Goal: Contribute content

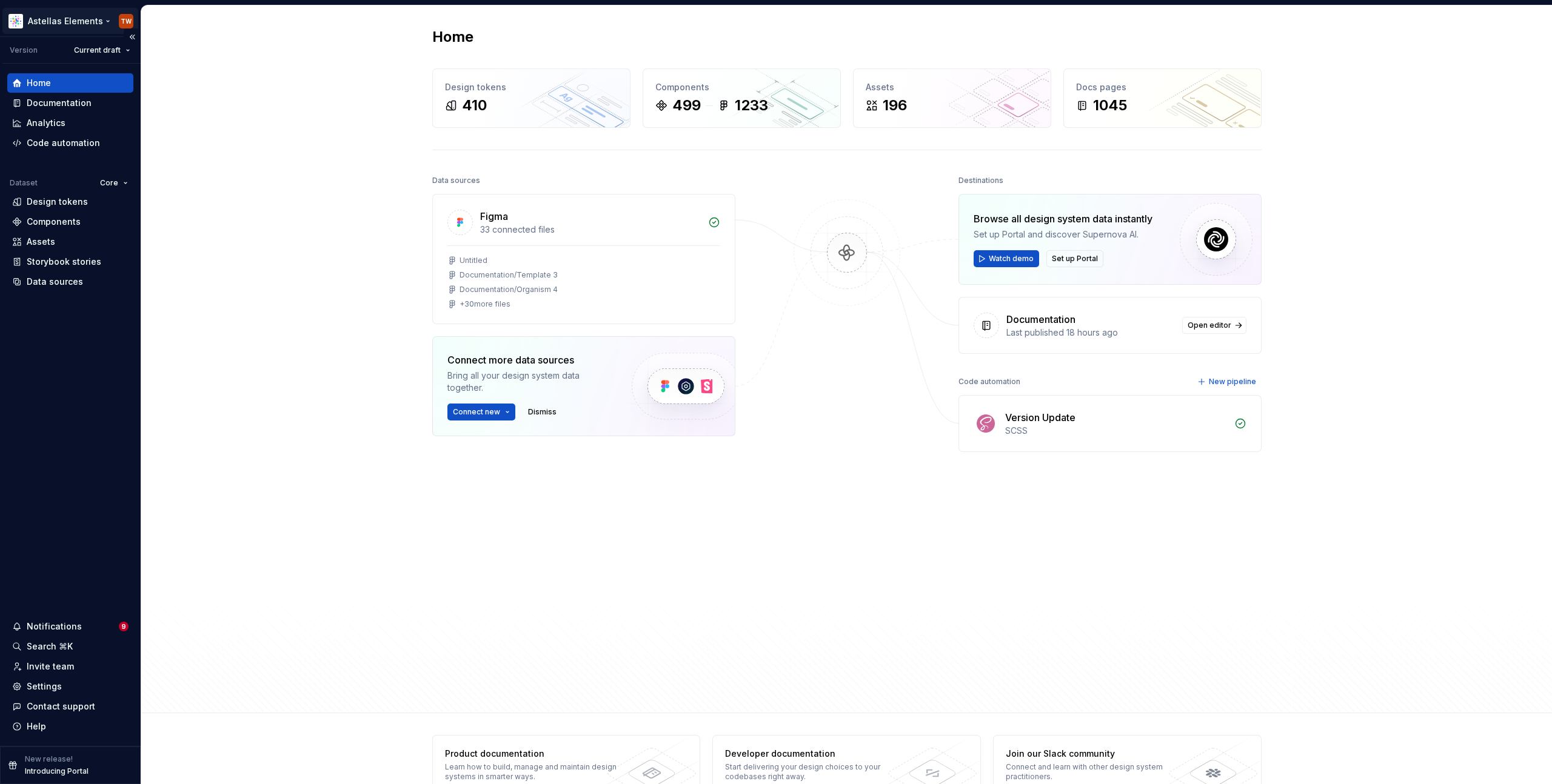
click at [74, 22] on html "Astellas Elements TW Version Current draft Home Documentation Analytics Code au…" at bounding box center [776, 392] width 1552 height 784
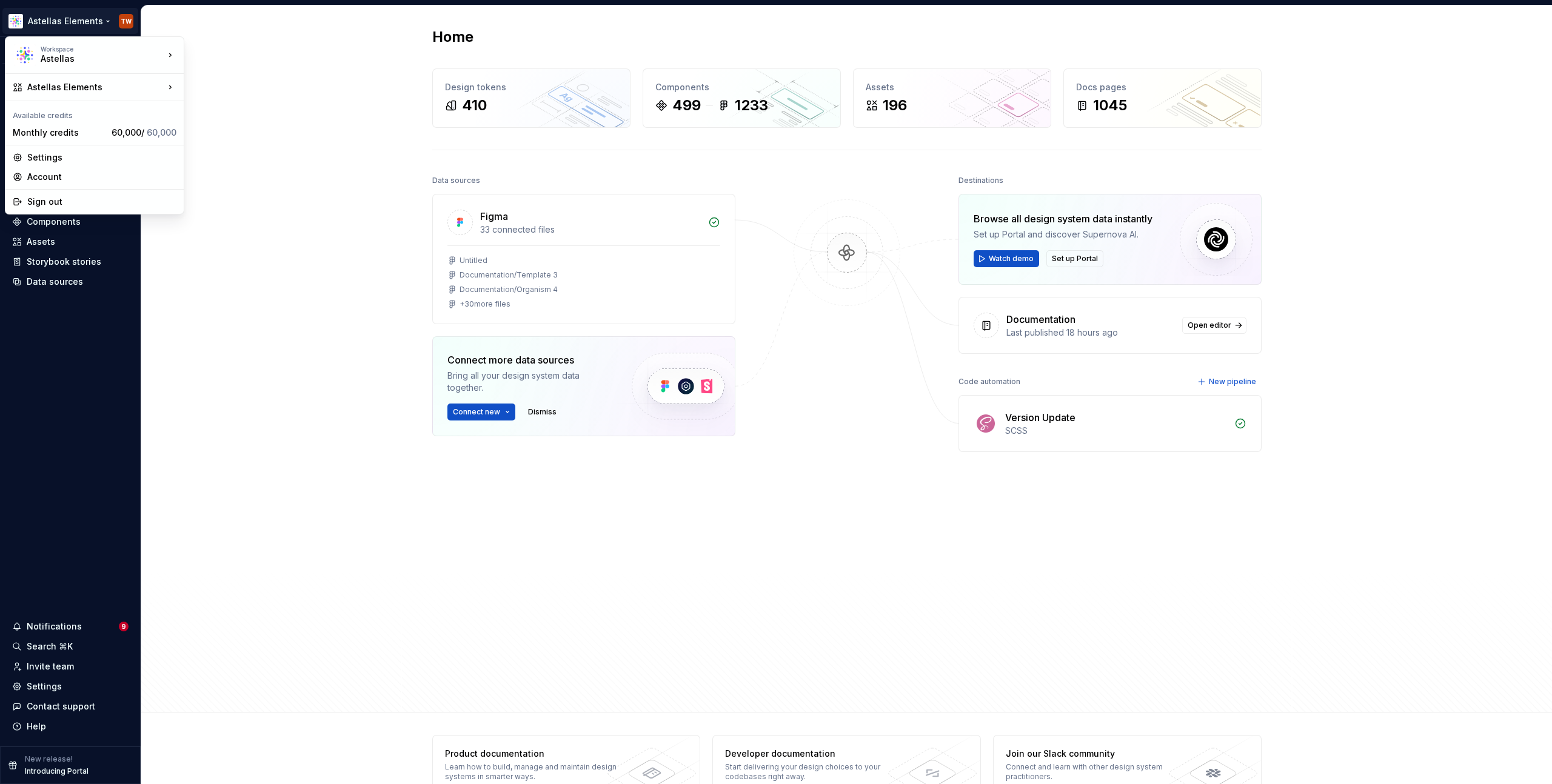
click at [309, 34] on html "Astellas Elements TW Version Current draft Home Documentation Analytics Code au…" at bounding box center [776, 392] width 1552 height 784
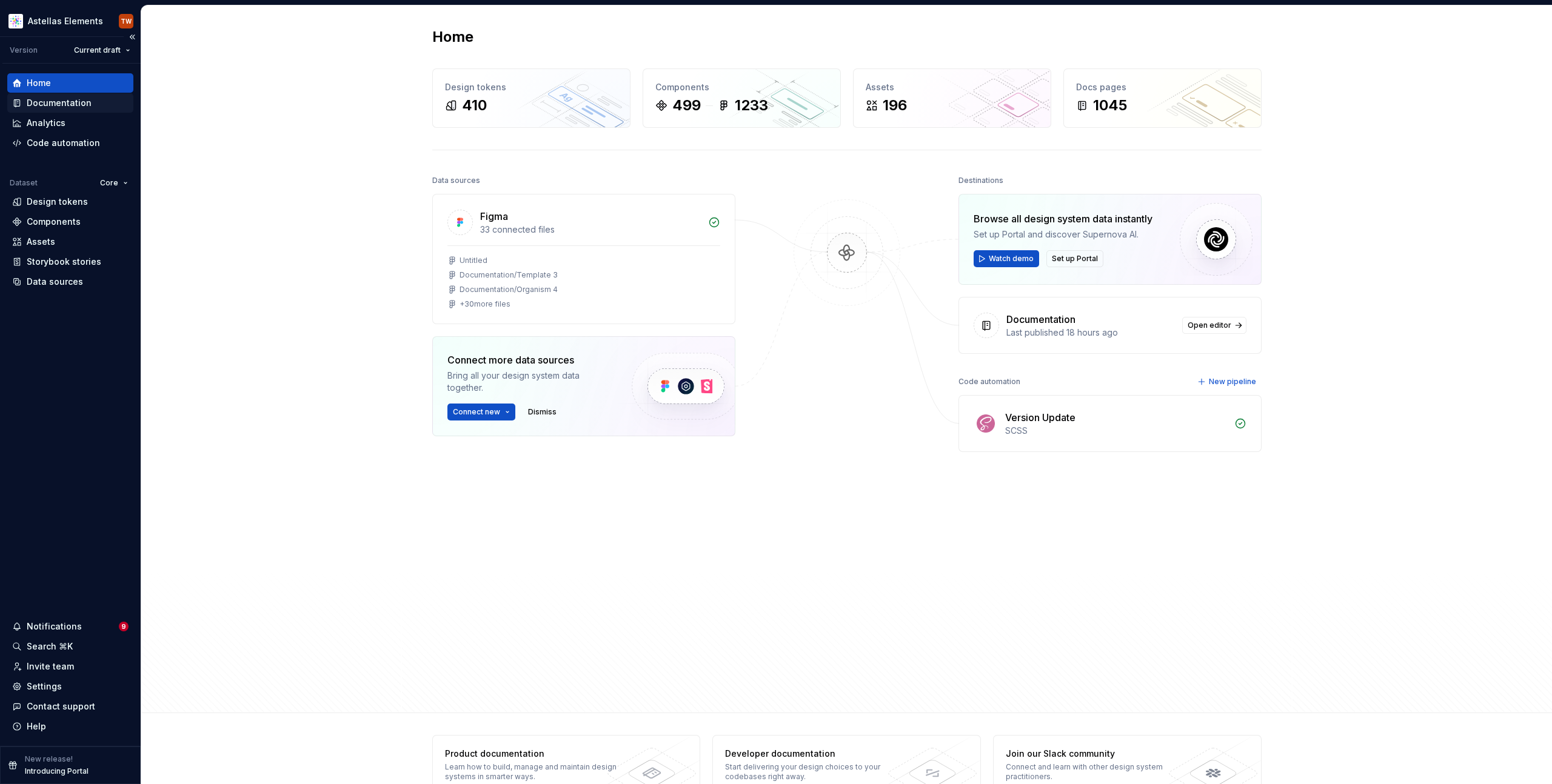
click at [58, 106] on div "Documentation" at bounding box center [59, 103] width 65 height 12
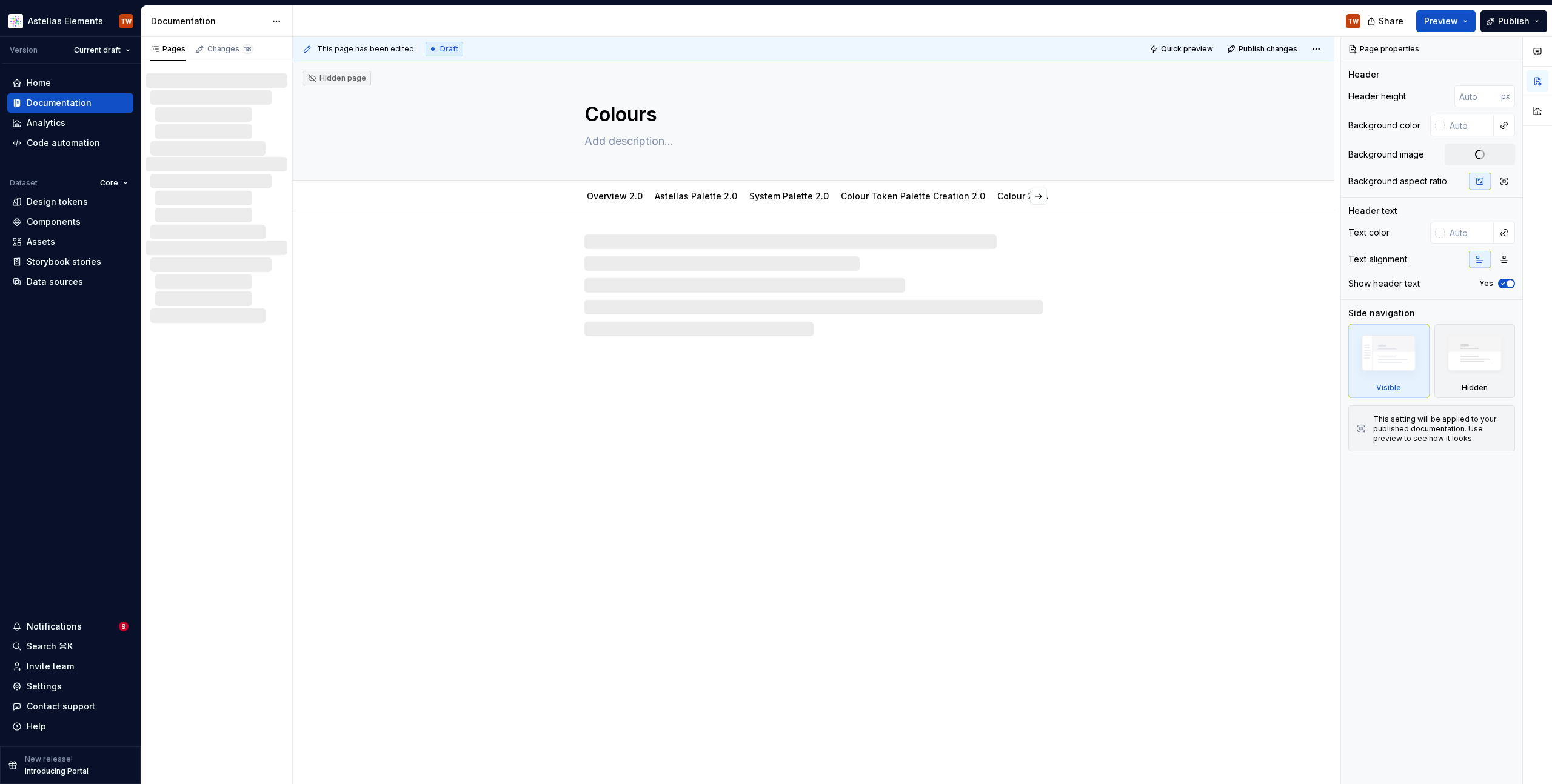
type textarea "*"
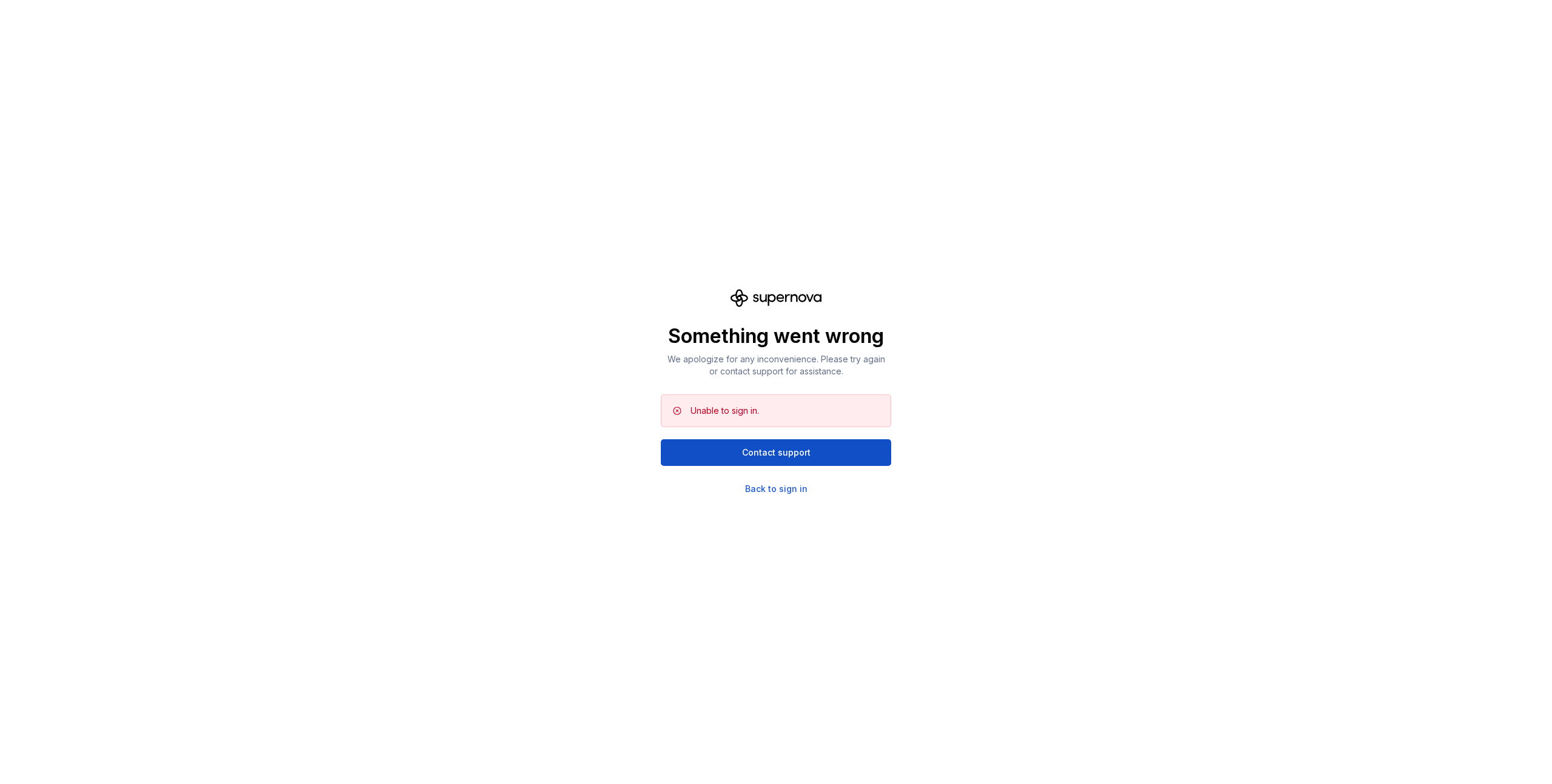
click at [410, 253] on div "Something went wrong We apologize for any inconvenience. Please try again or co…" at bounding box center [776, 392] width 1552 height 784
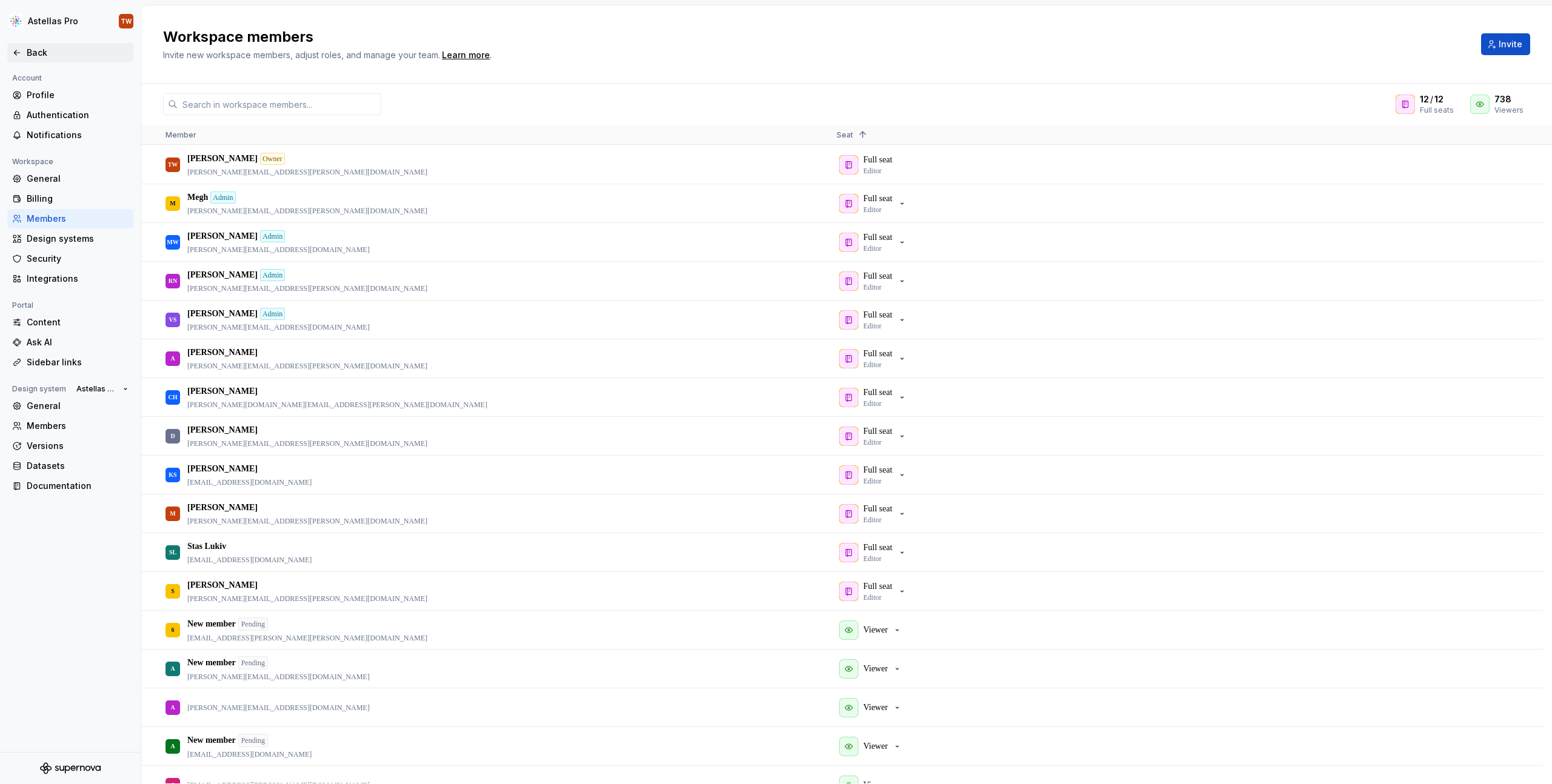
click at [24, 48] on div "Back" at bounding box center [69, 52] width 116 height 12
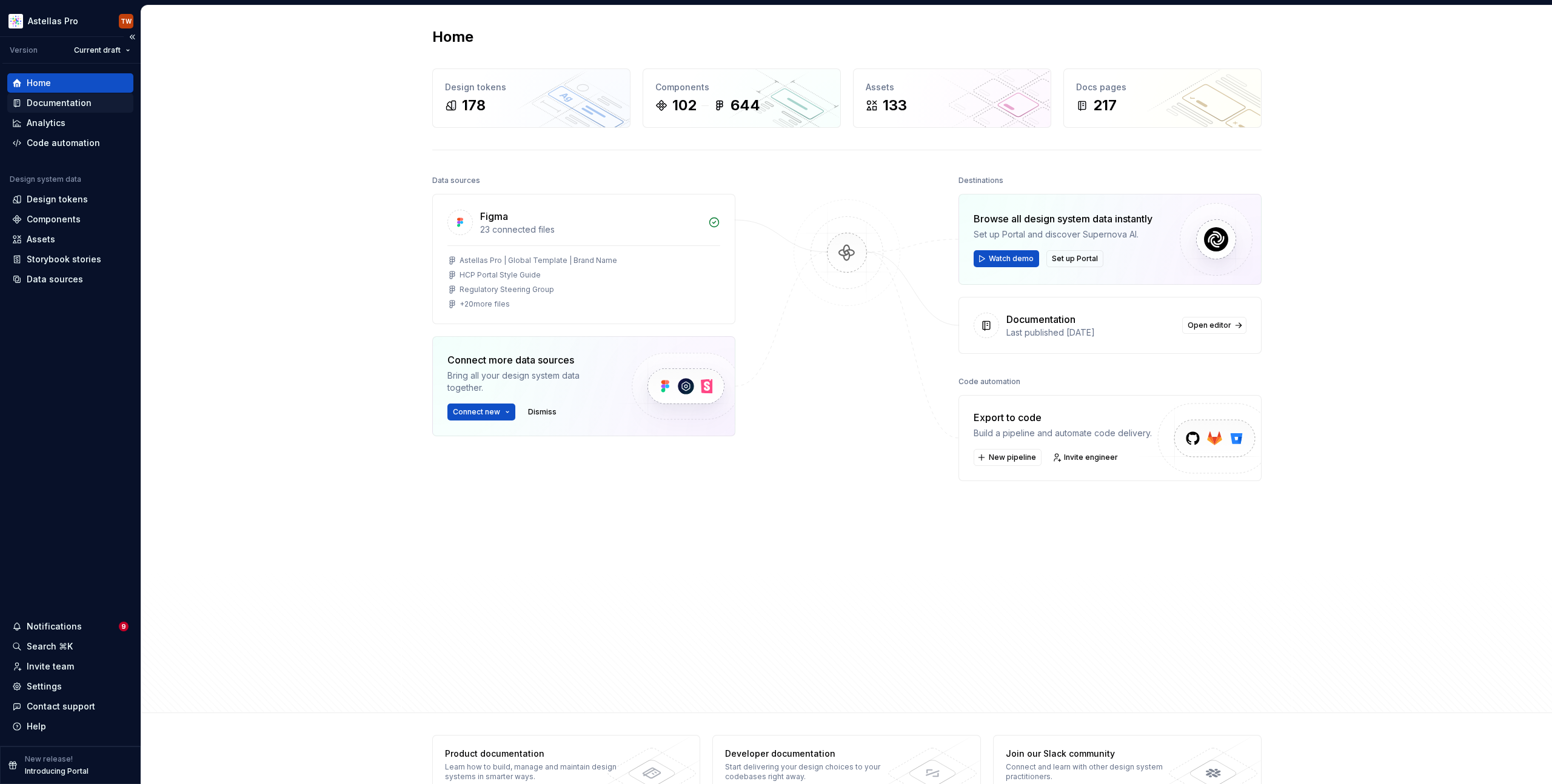
click at [65, 103] on div "Documentation" at bounding box center [59, 103] width 65 height 12
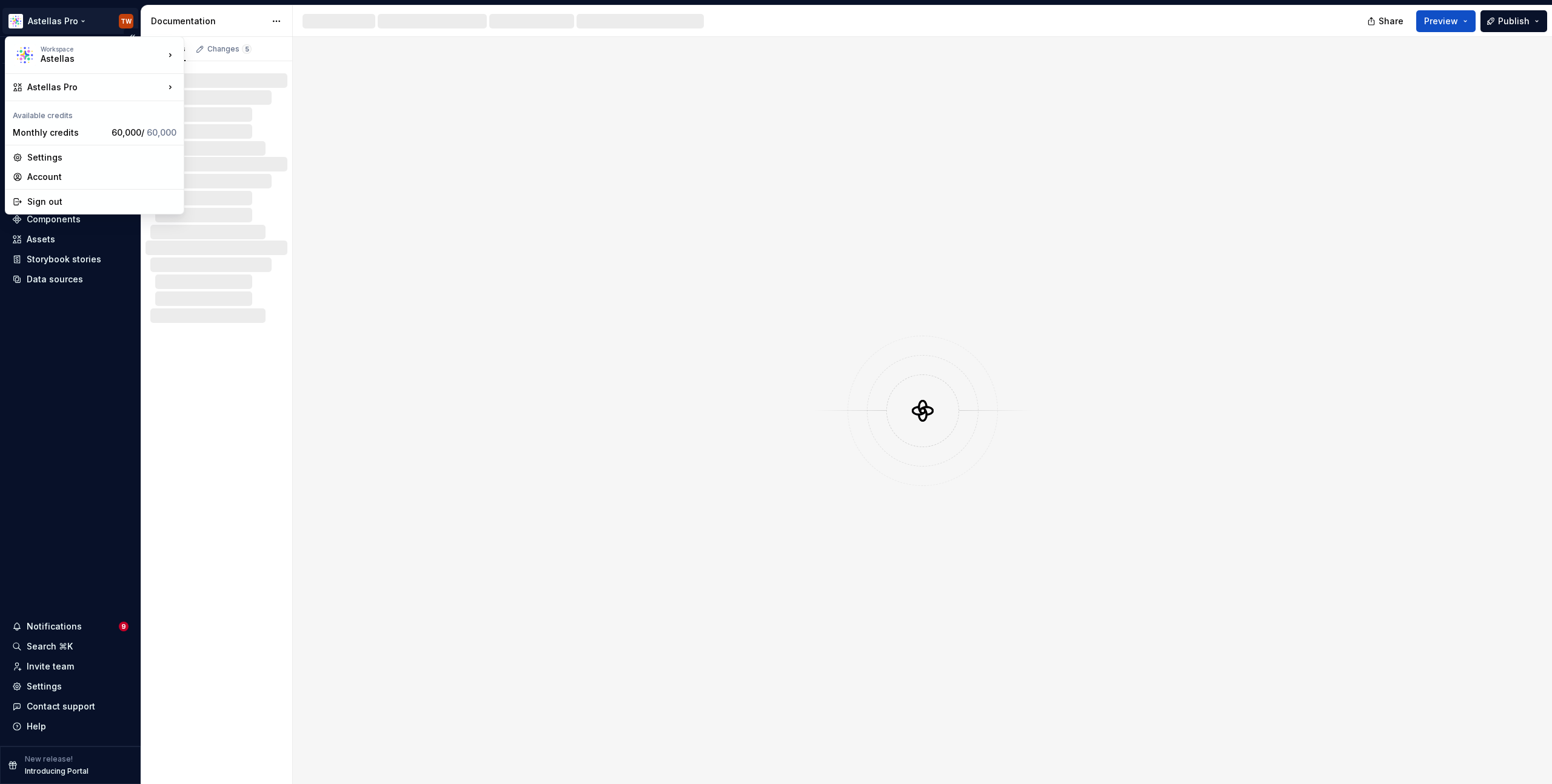
click at [50, 16] on html "Astellas Pro TW Version Current draft Home Documentation Analytics Code automat…" at bounding box center [776, 392] width 1552 height 784
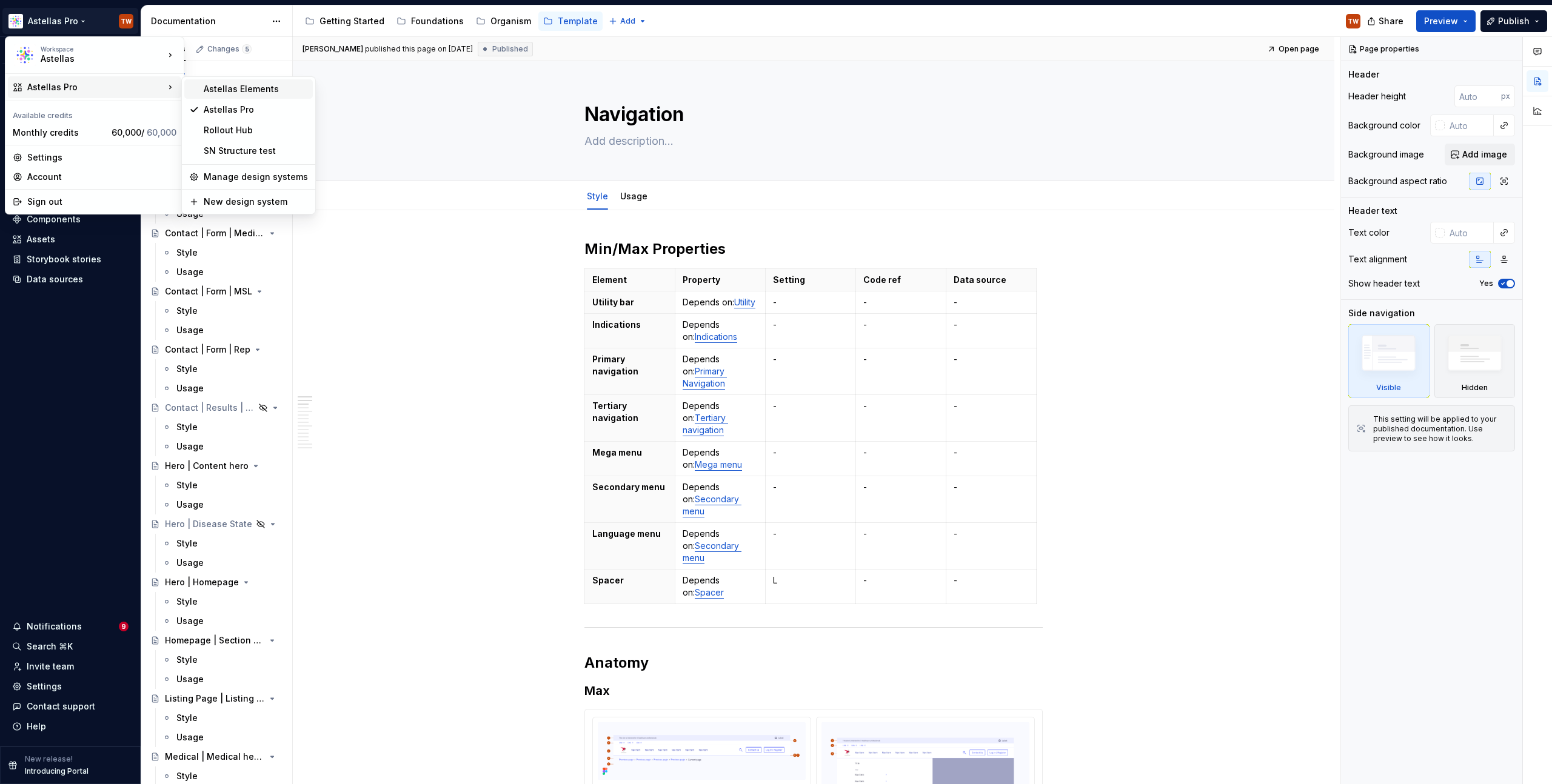
click at [242, 84] on div "Astellas Elements" at bounding box center [256, 88] width 104 height 12
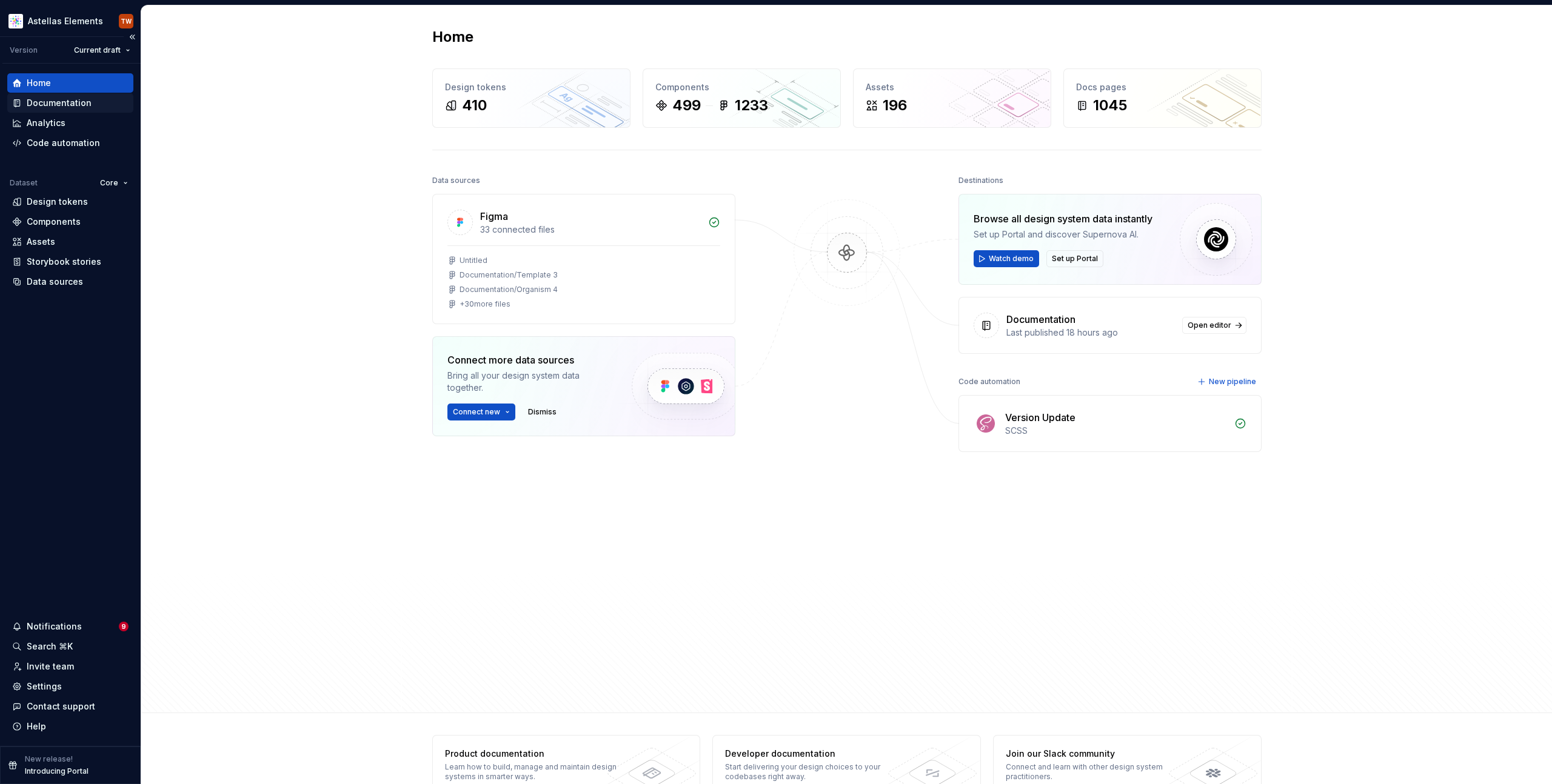
click at [67, 95] on div "Documentation" at bounding box center [70, 103] width 126 height 20
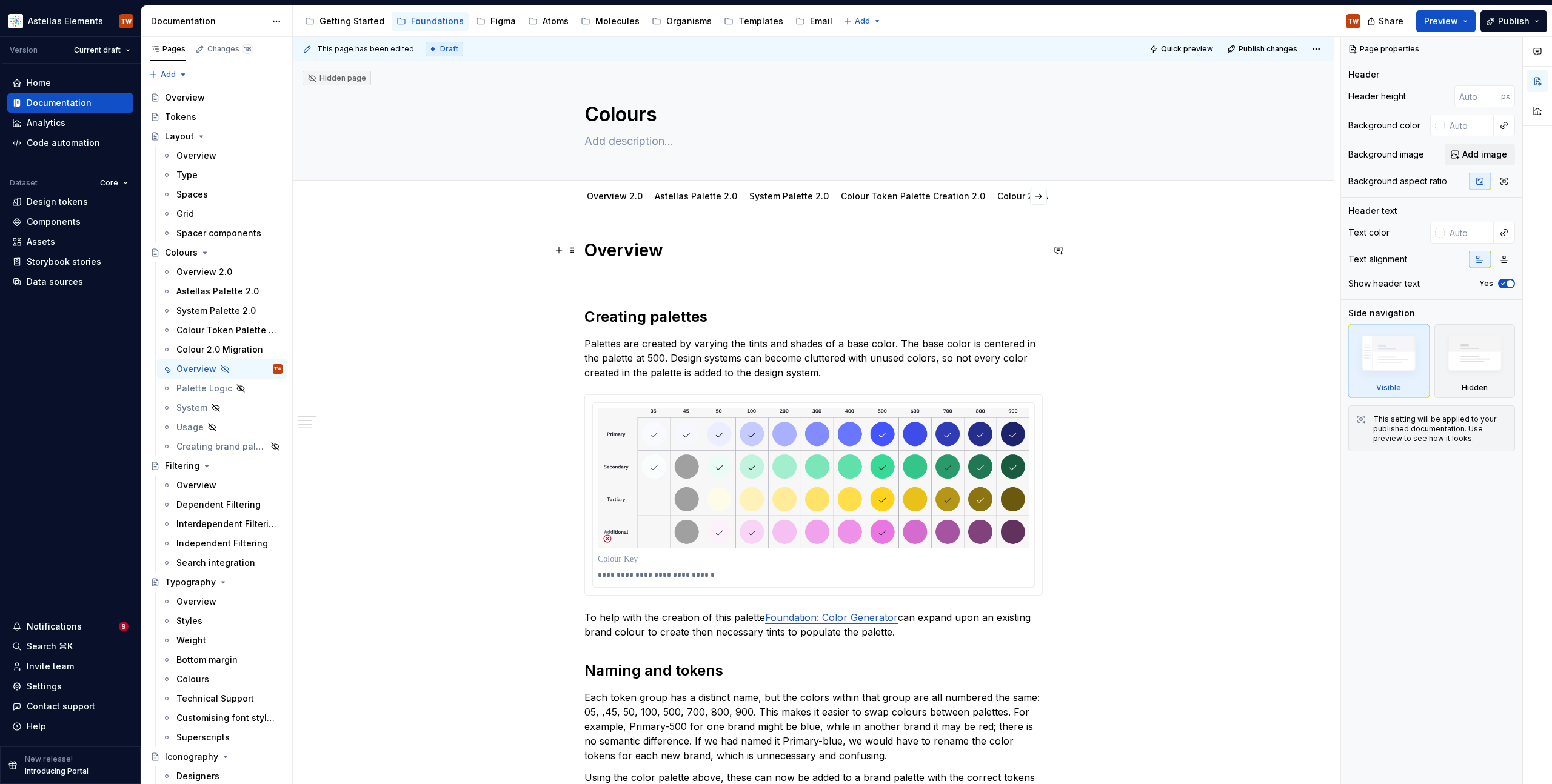
click at [316, 242] on div "**********" at bounding box center [813, 755] width 1042 height 1089
click at [1530, 24] on button "Publish" at bounding box center [1513, 21] width 67 height 22
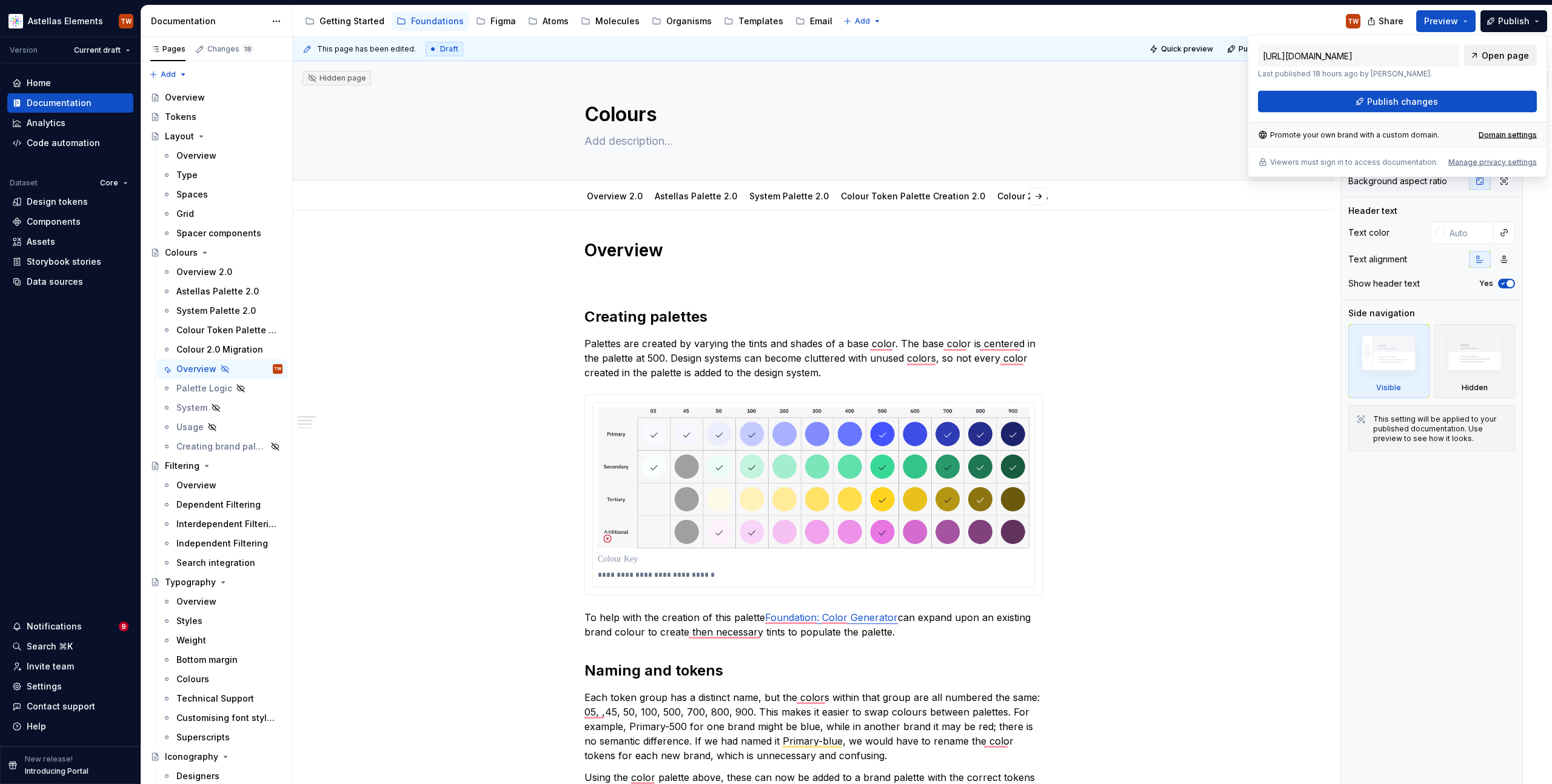
click at [1505, 54] on span "Open page" at bounding box center [1505, 55] width 47 height 12
click at [796, 28] on div "Email" at bounding box center [813, 21] width 47 height 20
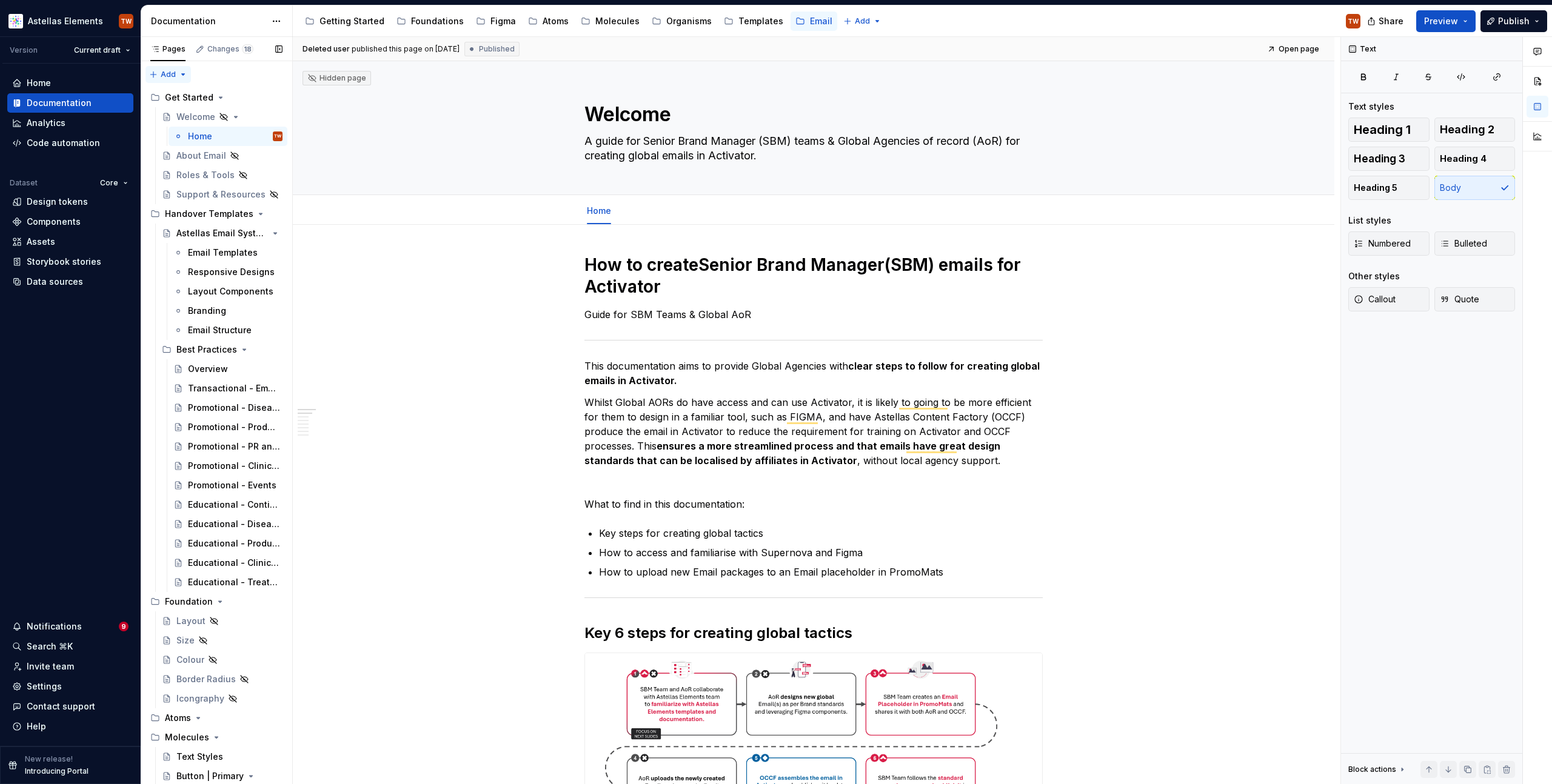
click at [163, 73] on div "Pages Changes 18 Add Accessibility guide for tree Page tree. Navigate the tree …" at bounding box center [216, 413] width 151 height 752
click at [555, 338] on html "Astellas Elements TW Version Current draft Home Documentation Analytics Code au…" at bounding box center [776, 392] width 1552 height 784
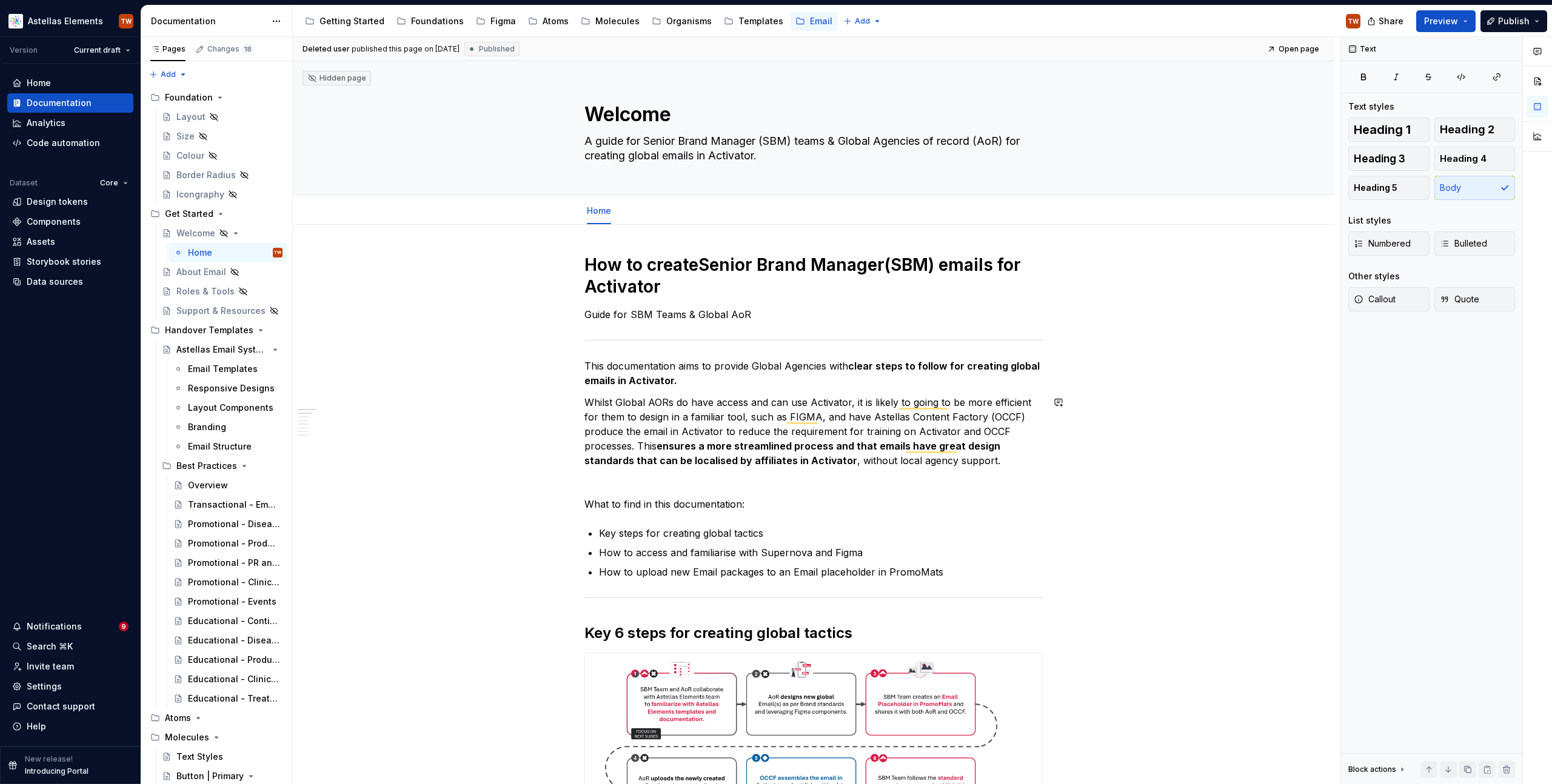
click at [188, 154] on div "Colour" at bounding box center [190, 155] width 28 height 12
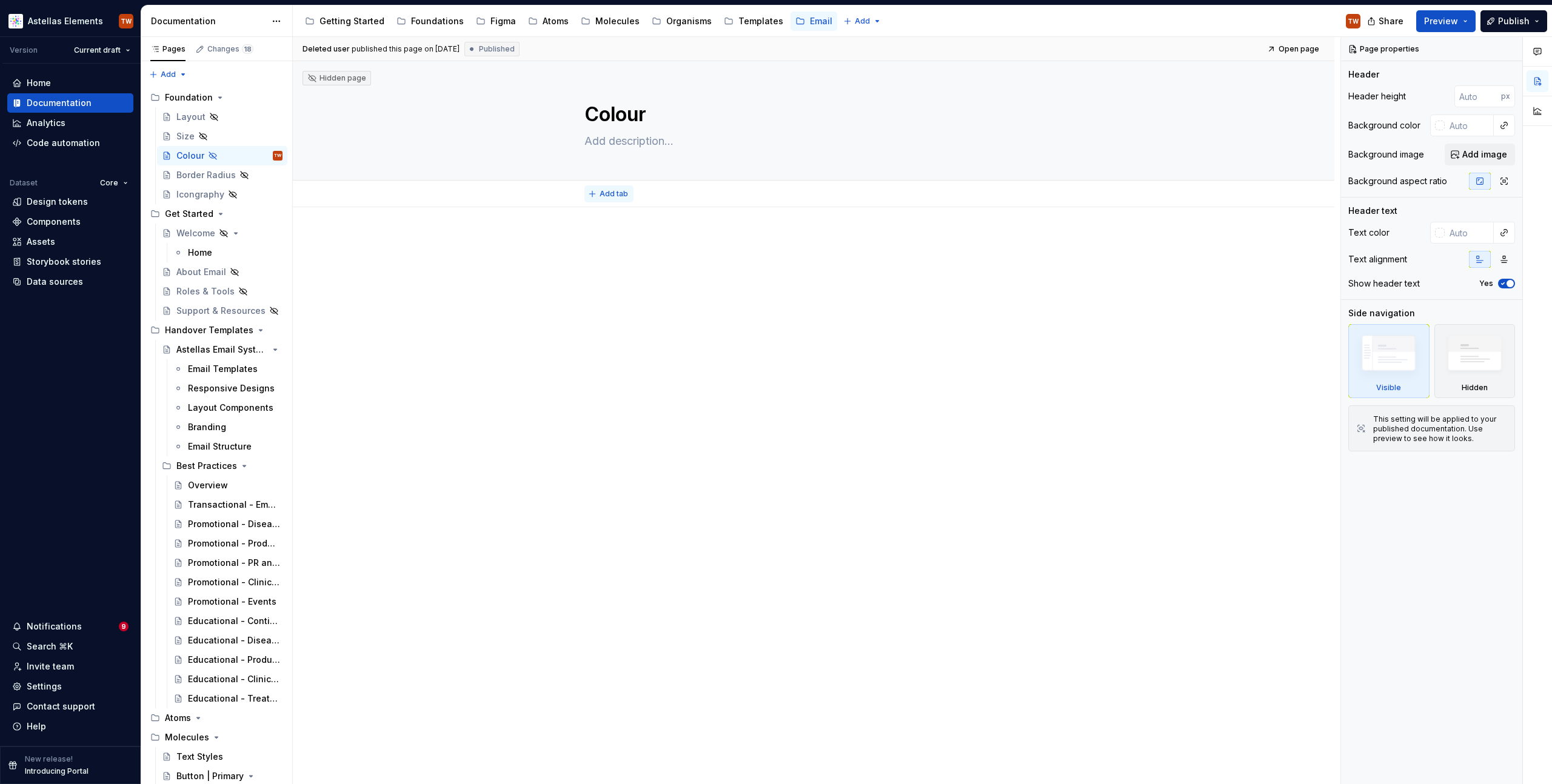
type textarea "*"
click at [610, 195] on span "Add tab" at bounding box center [614, 194] width 28 height 9
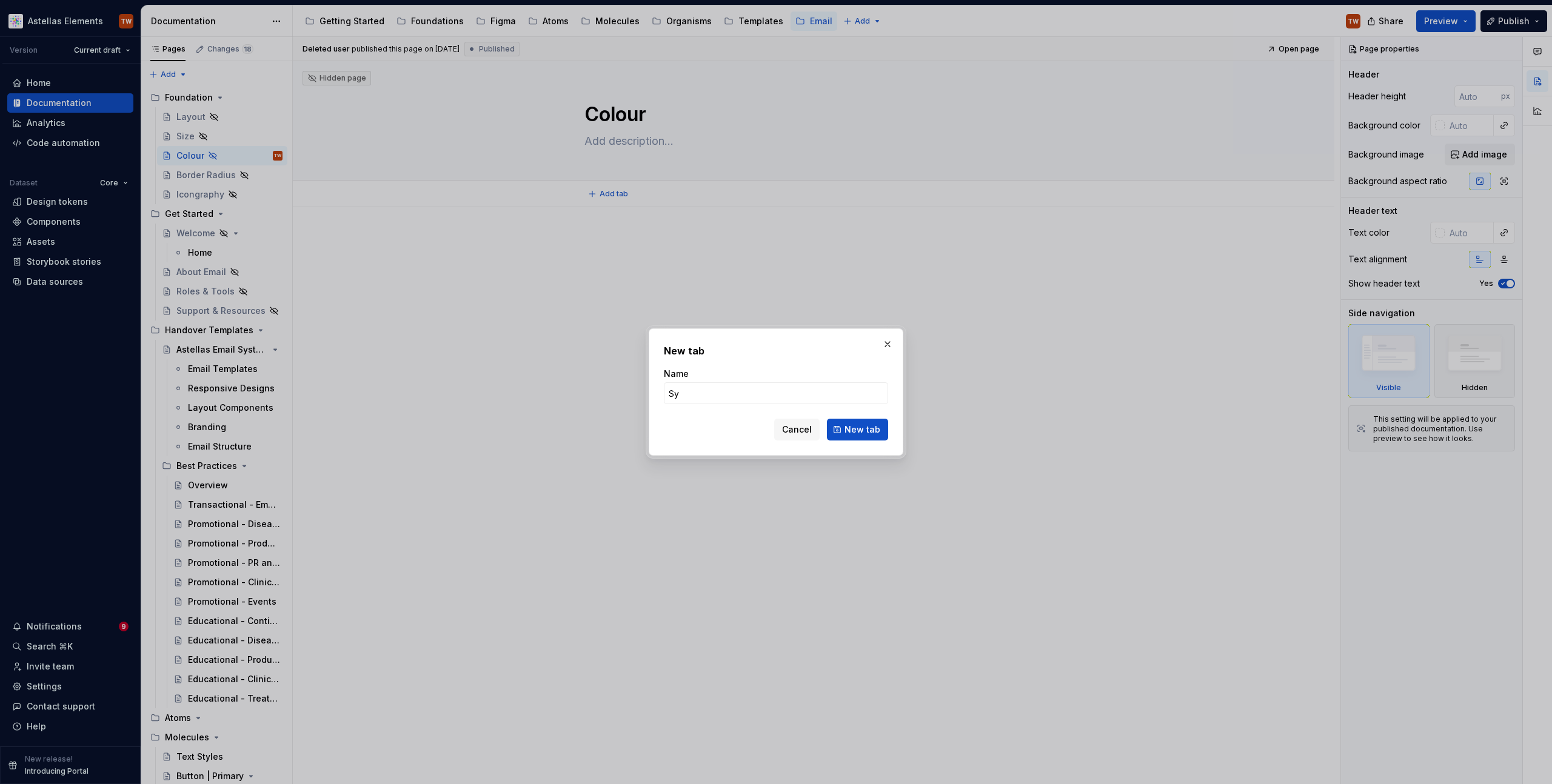
type input "S"
type input "Brand Colour"
type textarea "*"
click at [692, 390] on input "Brand Colour" at bounding box center [776, 394] width 224 height 22
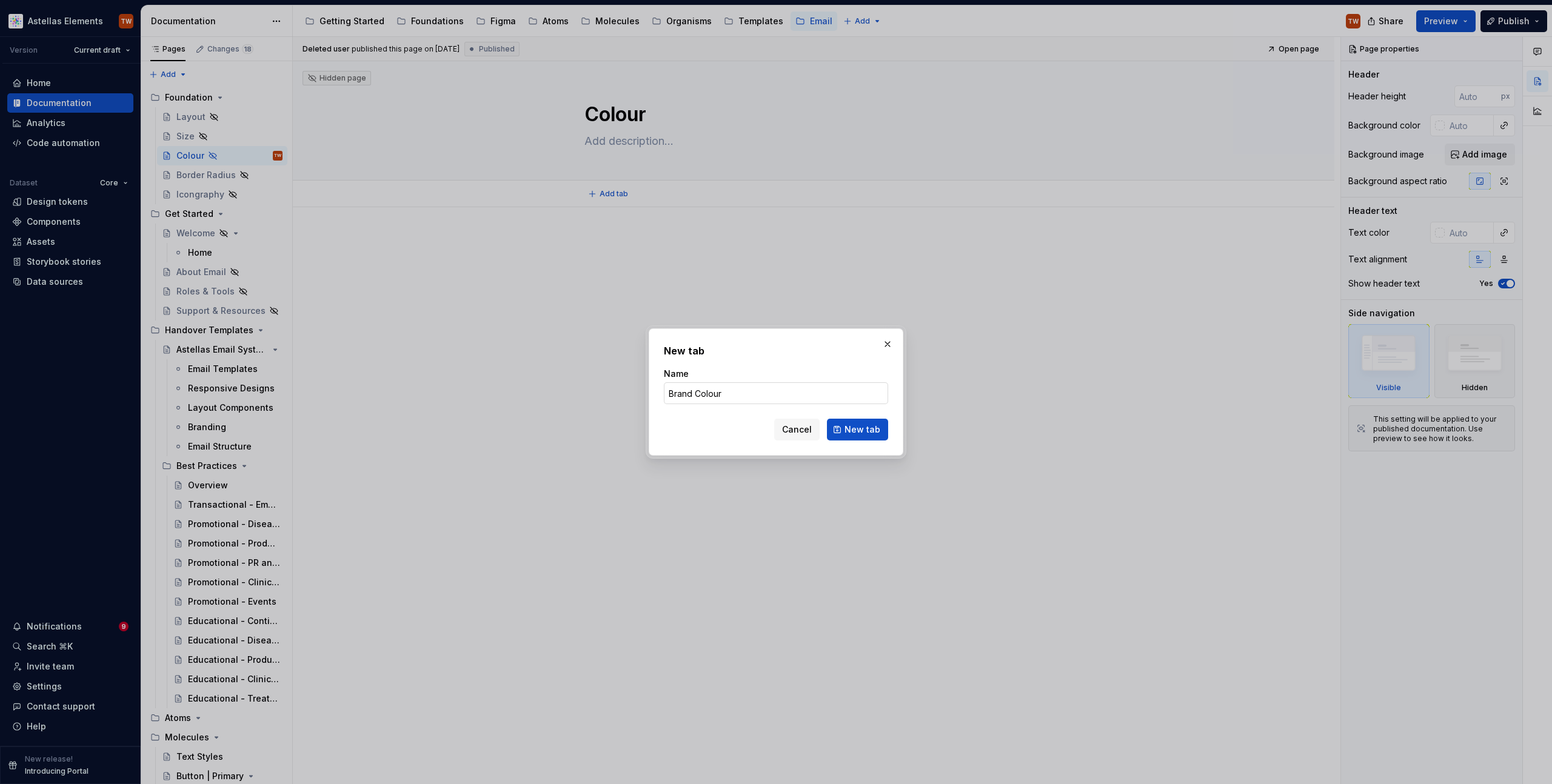
click at [702, 391] on input "Brand Colour" at bounding box center [776, 394] width 224 height 22
type input "Brand"
click at [869, 431] on span "New tab" at bounding box center [862, 429] width 36 height 12
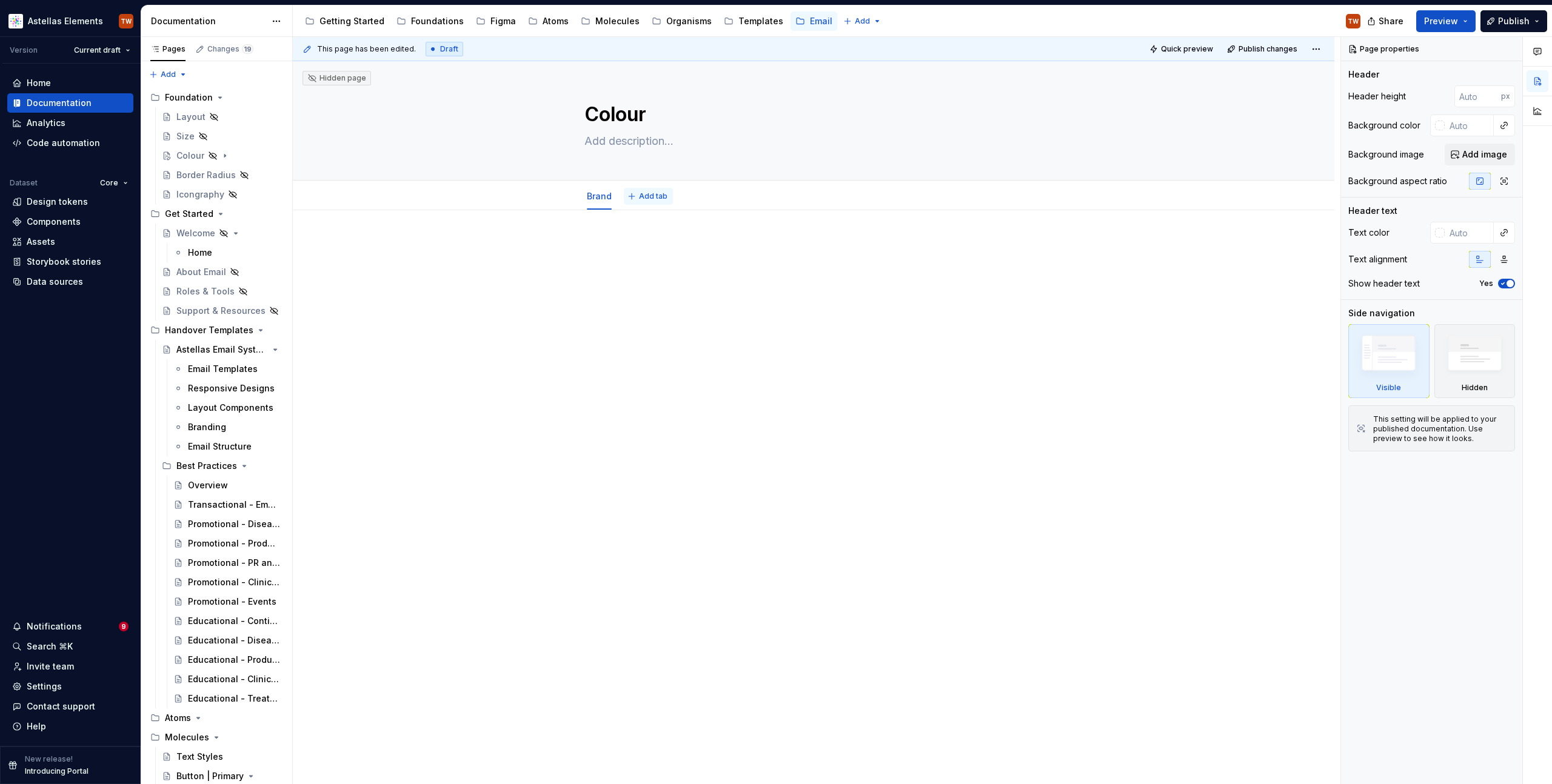
type textarea "*"
click at [639, 192] on span "Add tab" at bounding box center [653, 196] width 28 height 9
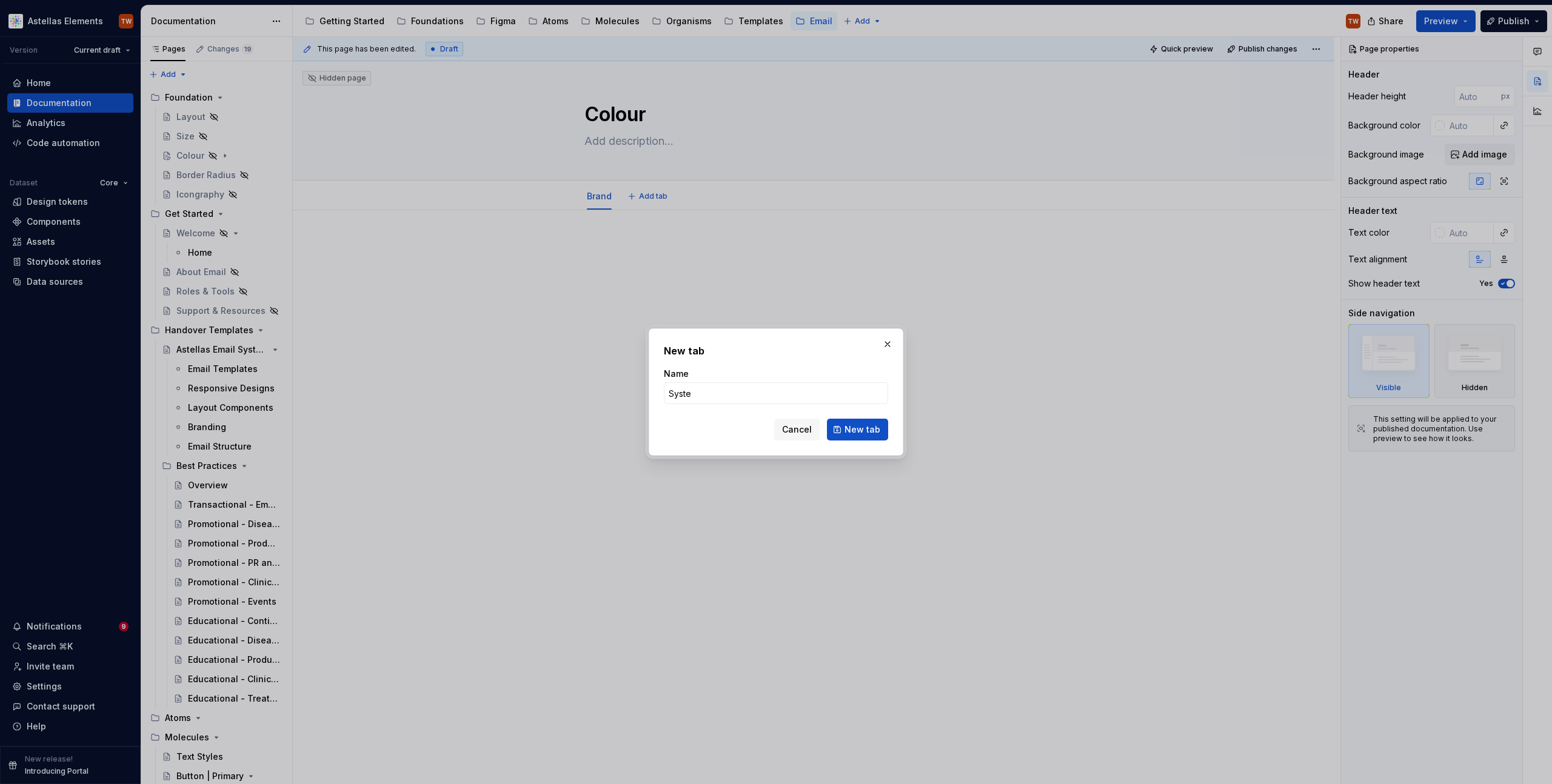
type input "System"
click at [857, 427] on span "New tab" at bounding box center [862, 429] width 36 height 12
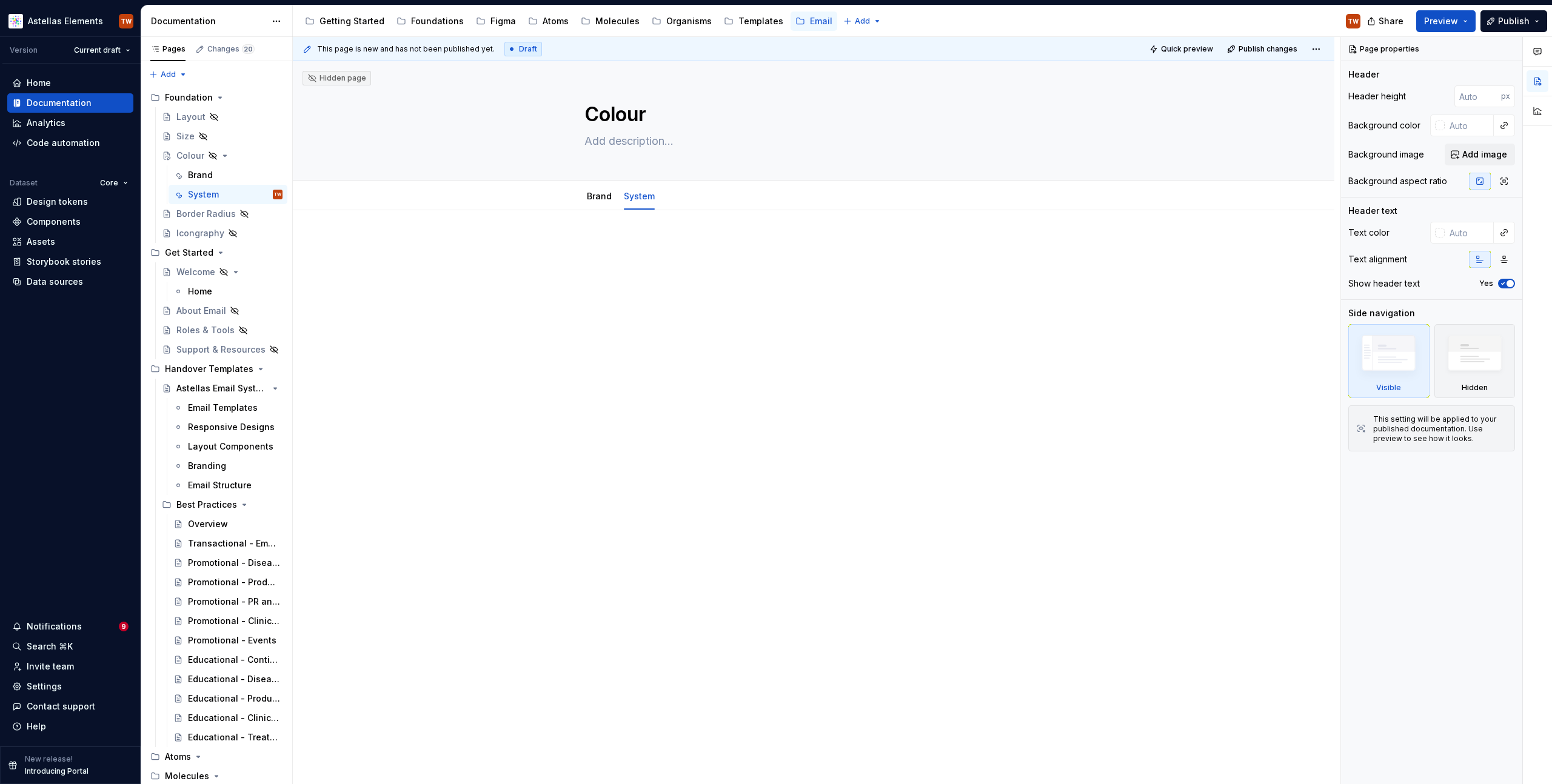
click at [731, 344] on div at bounding box center [813, 373] width 1042 height 325
click at [214, 155] on icon "Page tree" at bounding box center [212, 155] width 9 height 9
click at [251, 156] on button "Page tree" at bounding box center [257, 156] width 17 height 17
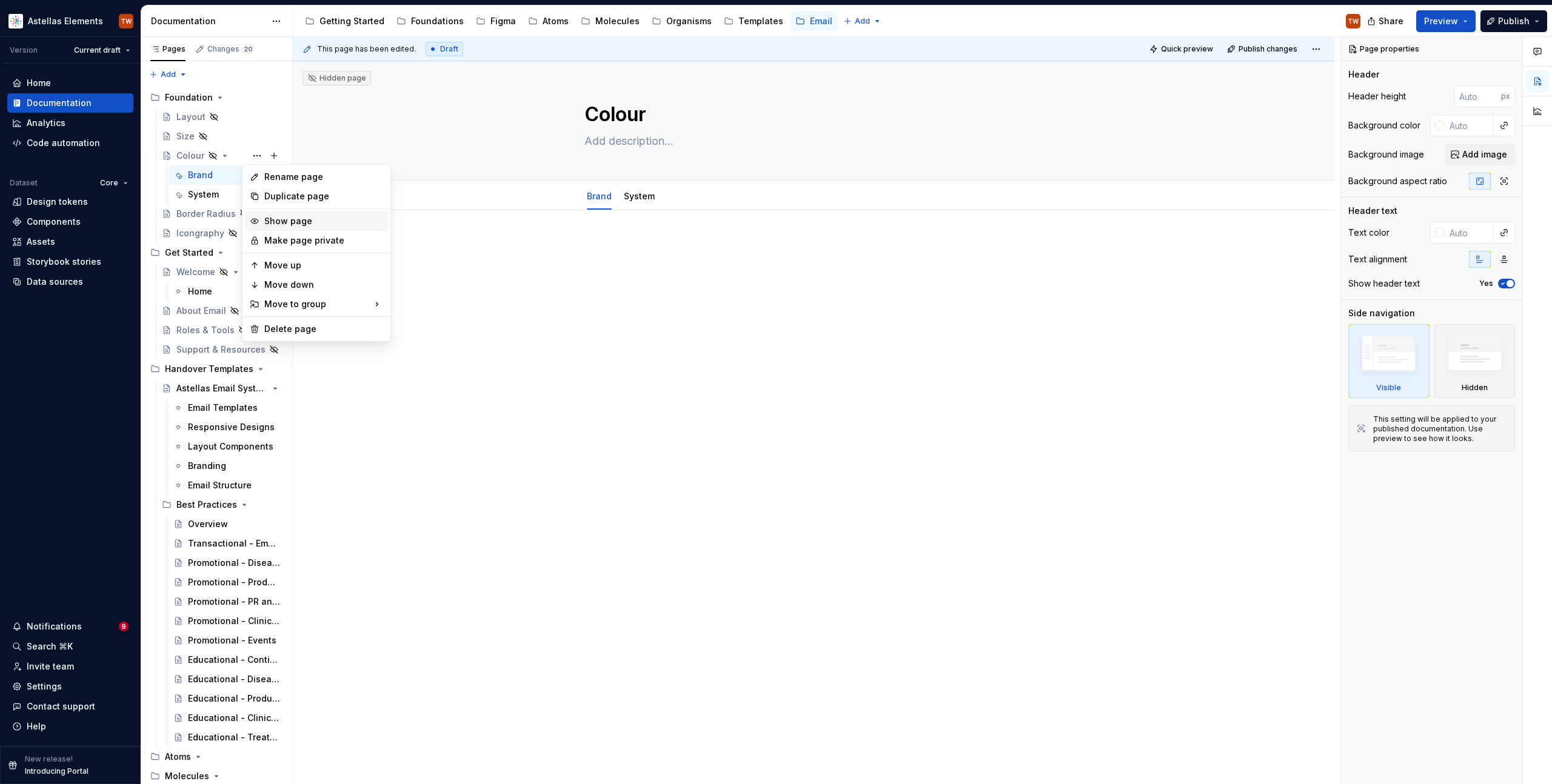
click at [280, 222] on div "Show page" at bounding box center [323, 221] width 119 height 12
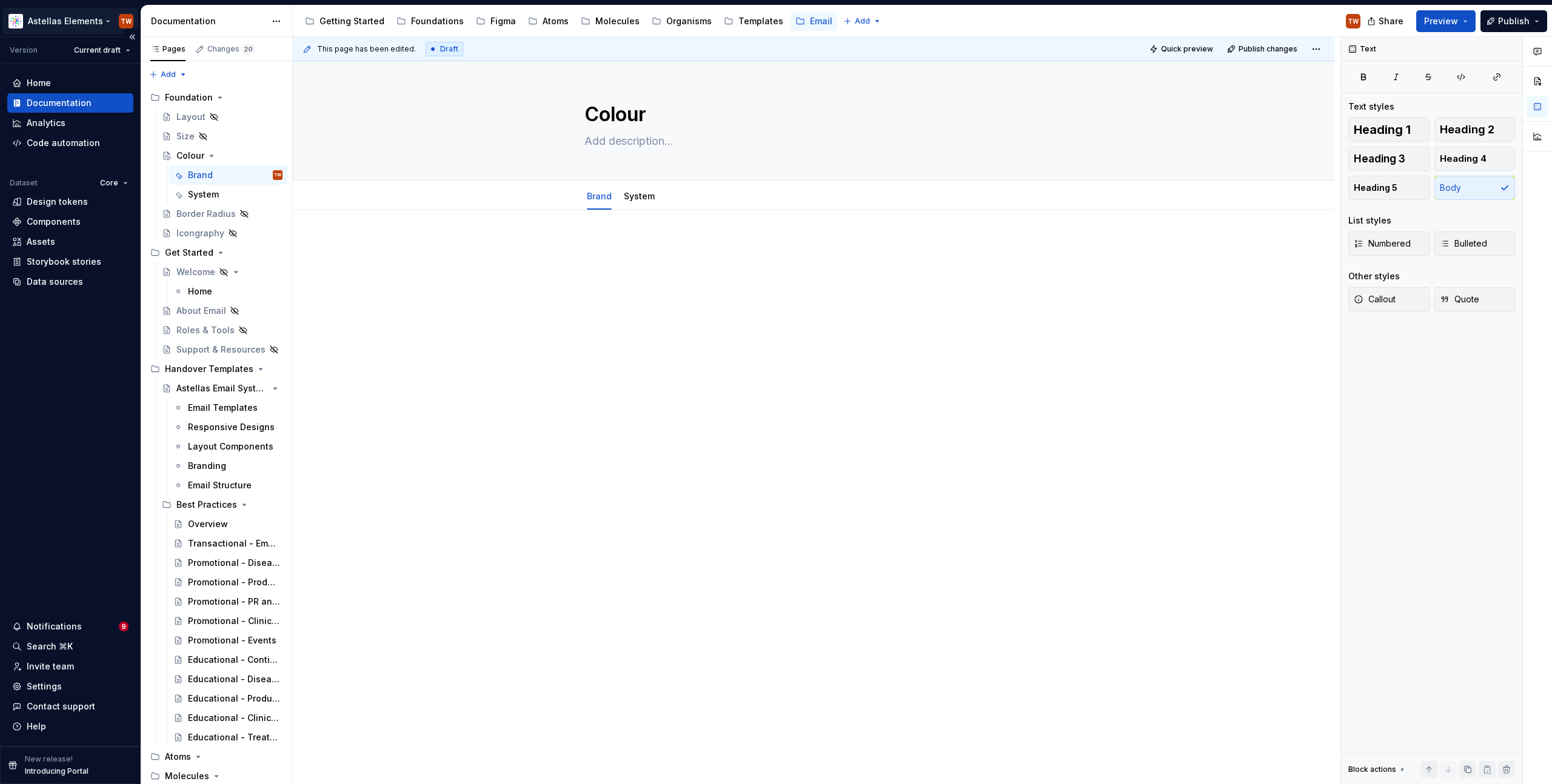
click at [77, 20] on html "Astellas Elements TW Version Current draft Home Documentation Analytics Code au…" at bounding box center [776, 392] width 1552 height 784
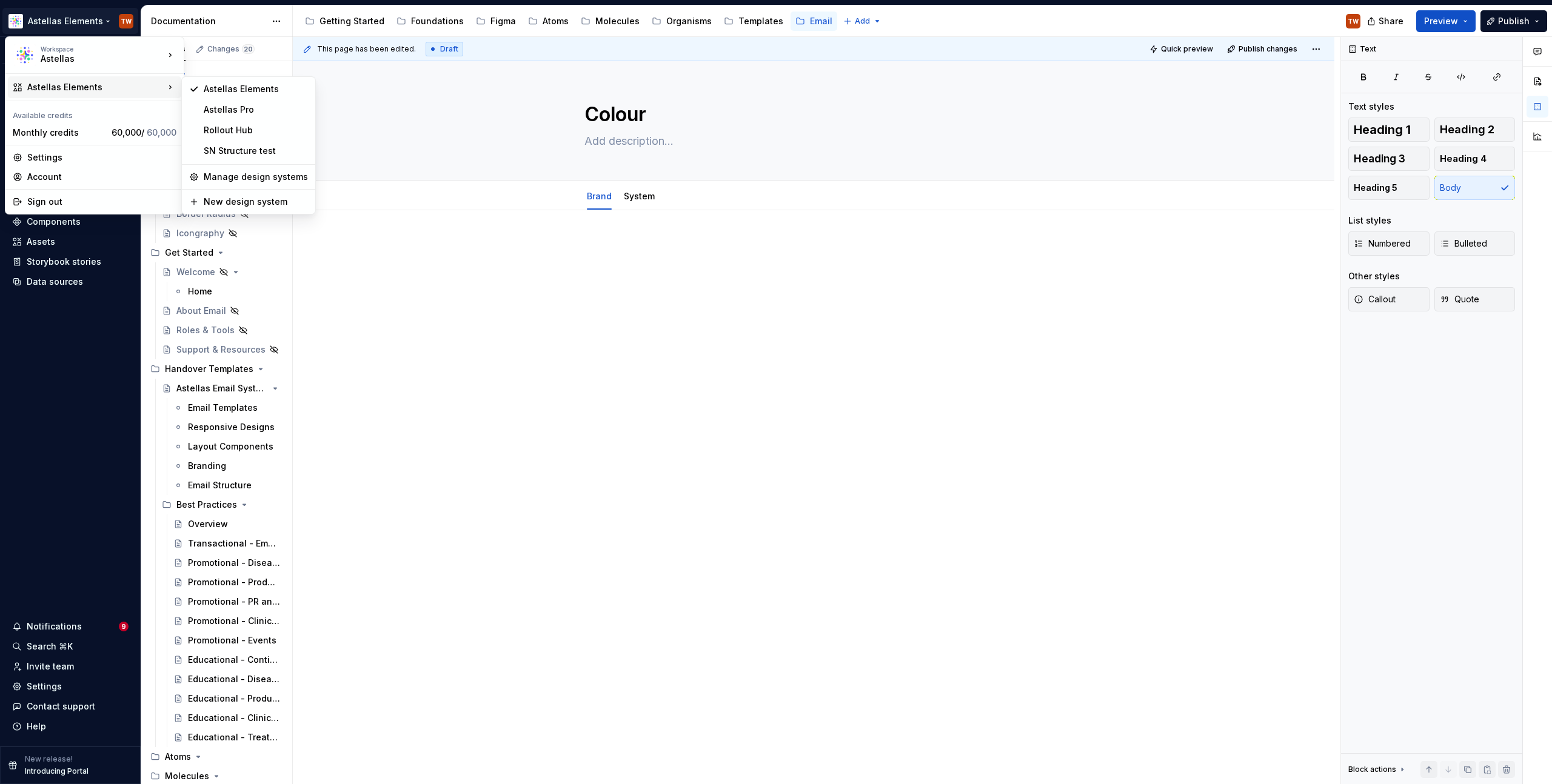
click at [546, 456] on html "Astellas Elements TW Version Current draft Home Documentation Analytics Code au…" at bounding box center [776, 392] width 1552 height 784
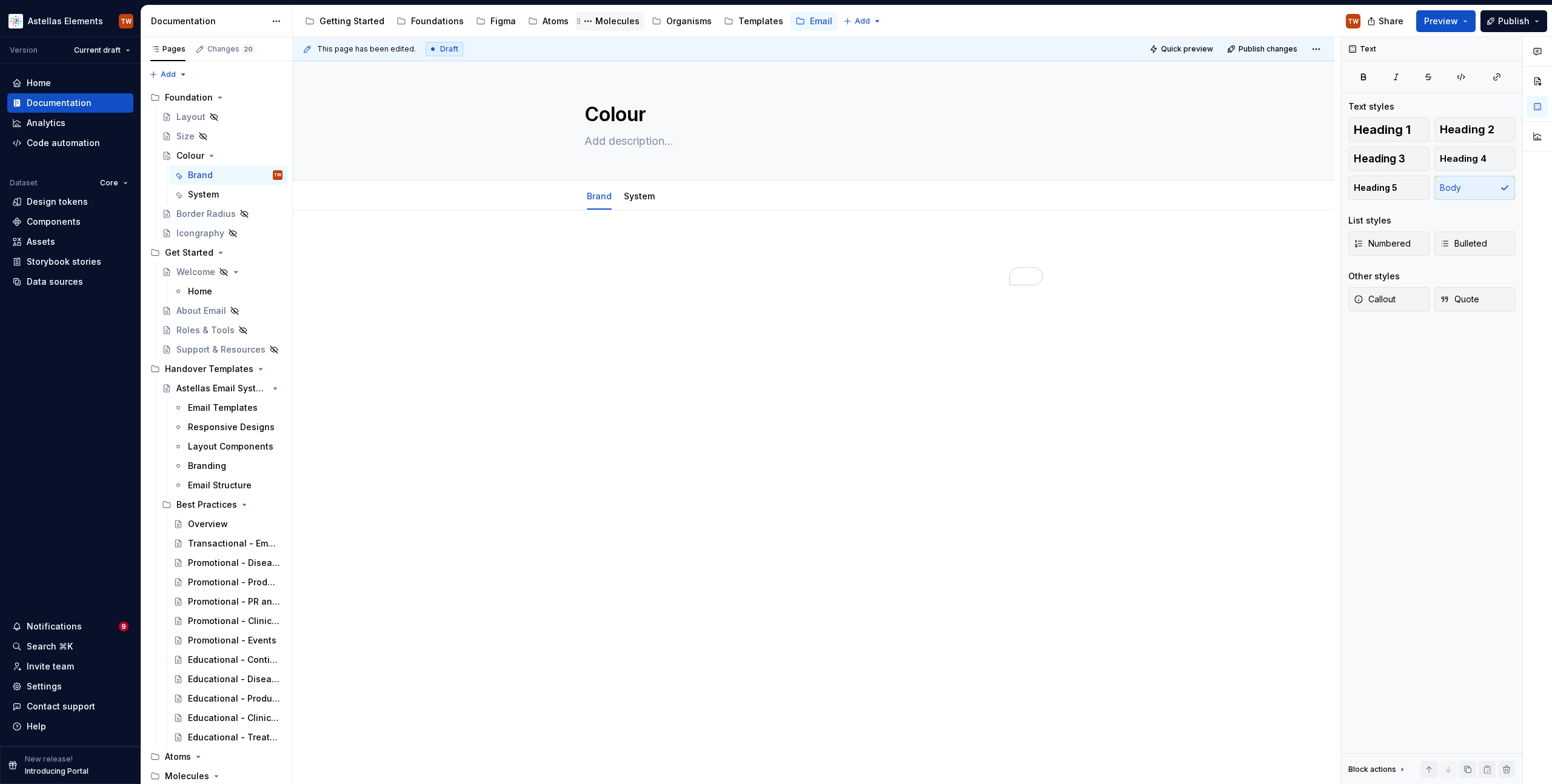
click at [608, 22] on div "Molecules" at bounding box center [617, 21] width 44 height 12
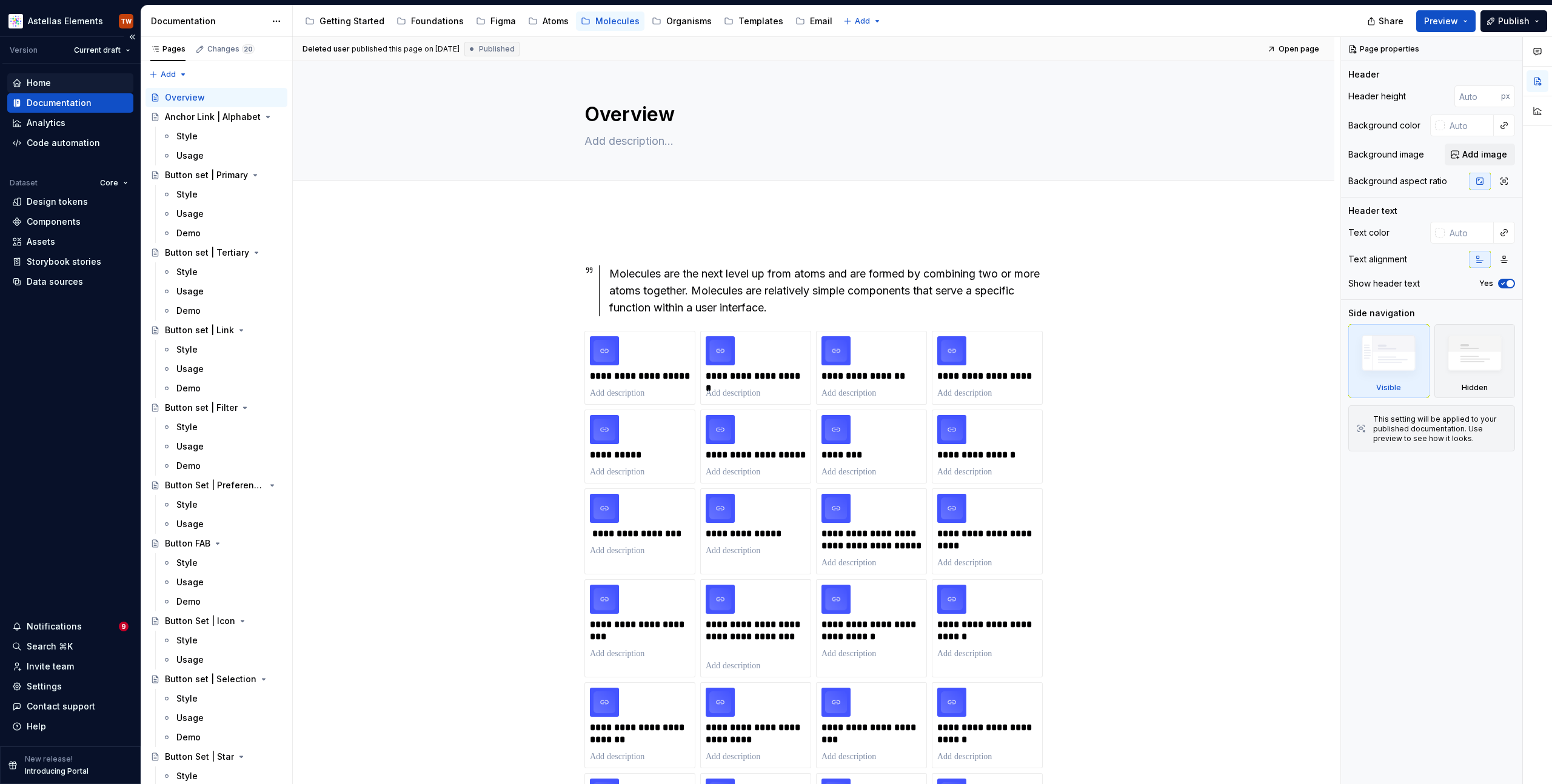
type textarea "*"
